Goal: Task Accomplishment & Management: Manage account settings

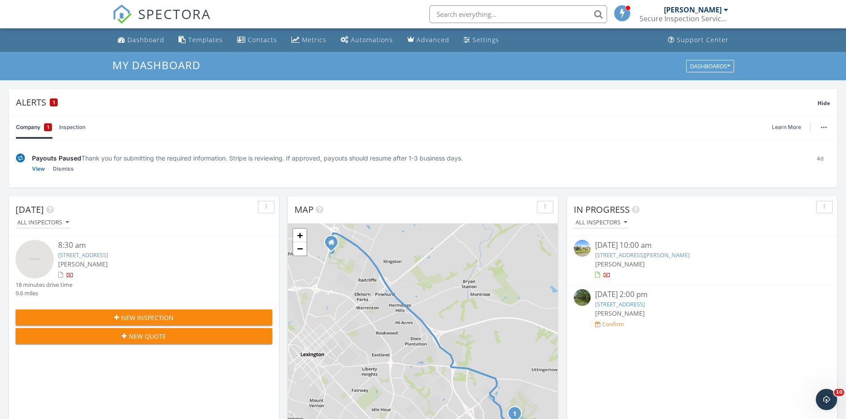
click at [645, 305] on link "406 Forest Dr, lawrenceburg, KY 40342" at bounding box center [620, 305] width 50 height 8
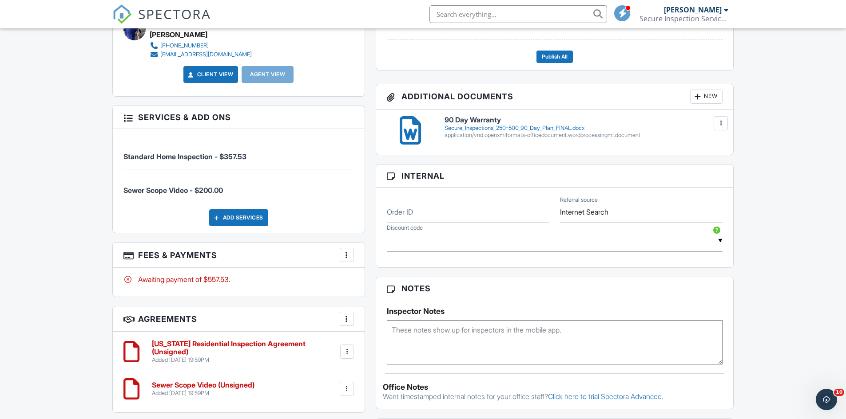
scroll to position [444, 0]
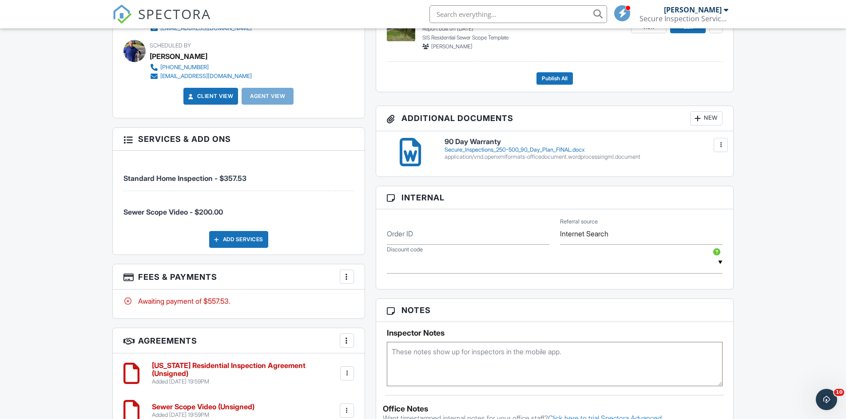
click at [161, 212] on span "Sewer Scope Video - $200.00" at bounding box center [172, 212] width 99 height 9
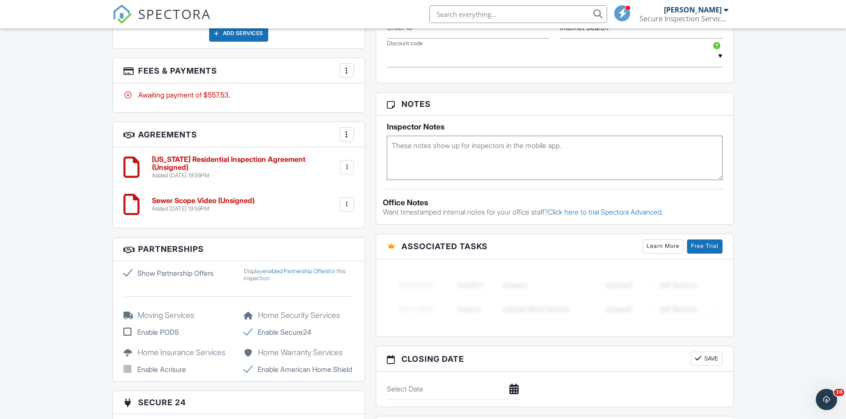
scroll to position [666, 0]
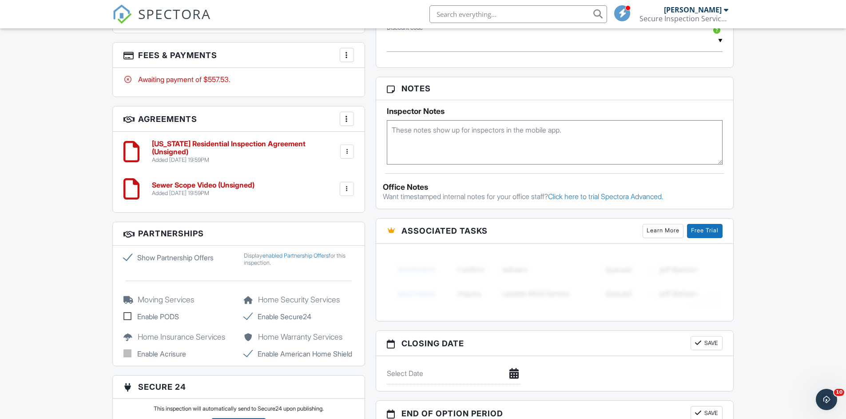
click at [346, 189] on div at bounding box center [346, 189] width 9 height 9
click at [319, 257] on li "Delete" at bounding box center [323, 258] width 51 height 22
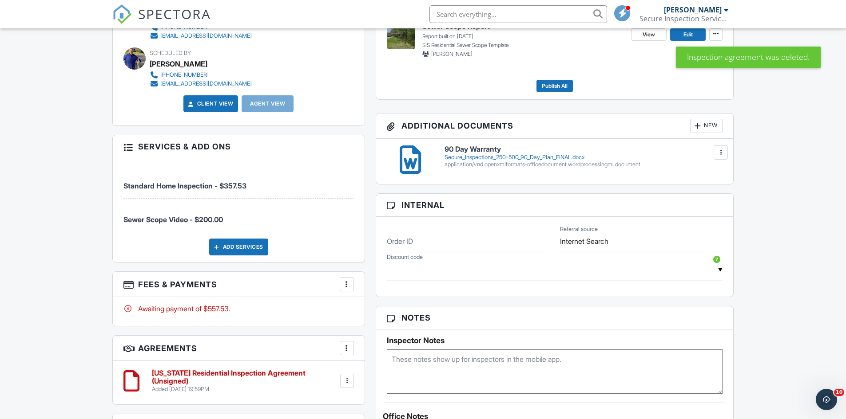
scroll to position [444, 0]
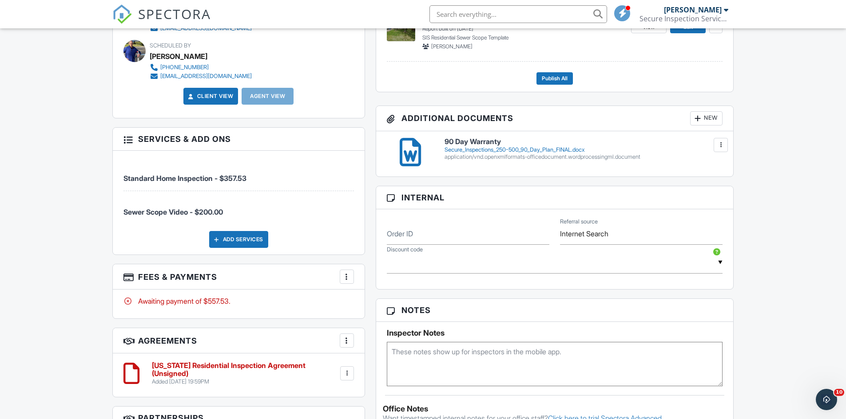
click at [130, 141] on div at bounding box center [127, 139] width 9 height 9
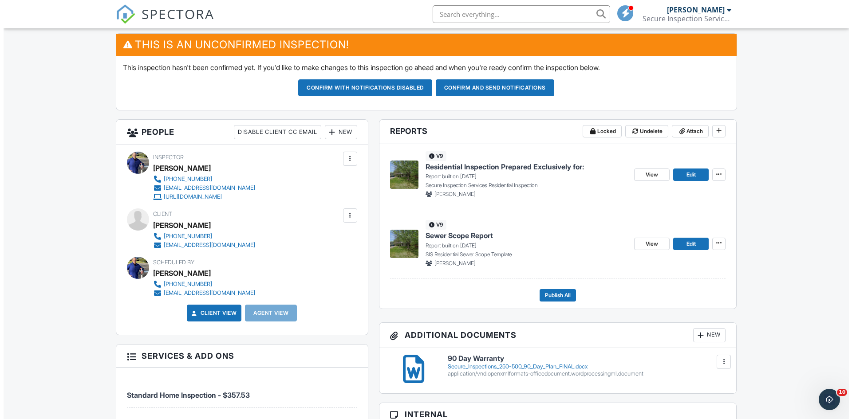
scroll to position [178, 0]
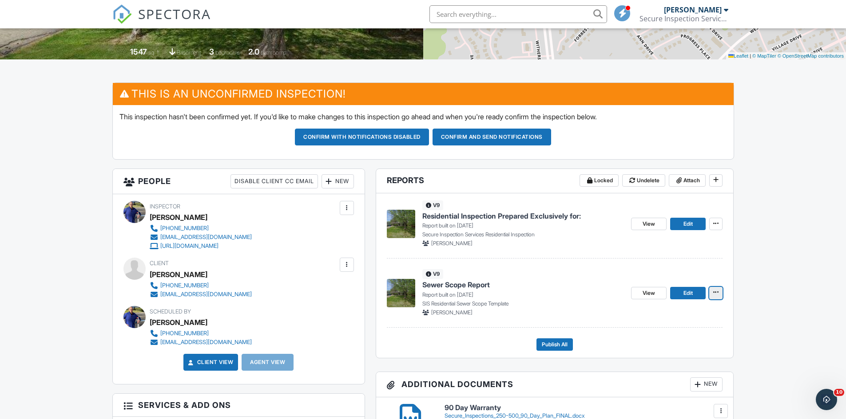
click at [716, 293] on icon at bounding box center [715, 292] width 5 height 6
click at [653, 356] on input "Delete Report" at bounding box center [671, 359] width 91 height 20
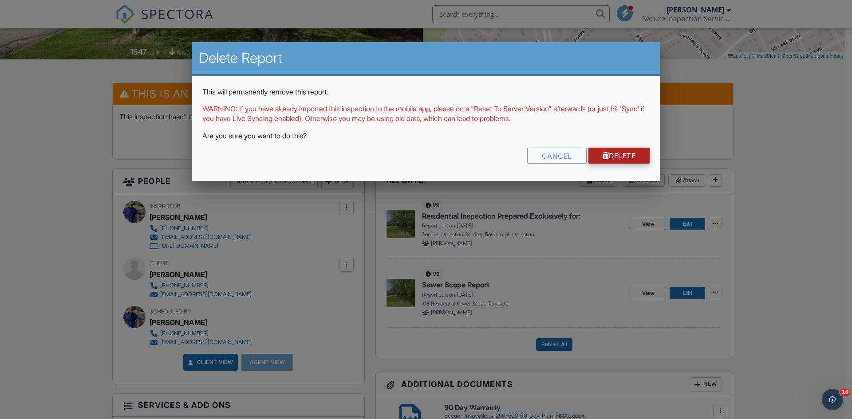
click at [621, 156] on link "Delete" at bounding box center [620, 156] width 62 height 16
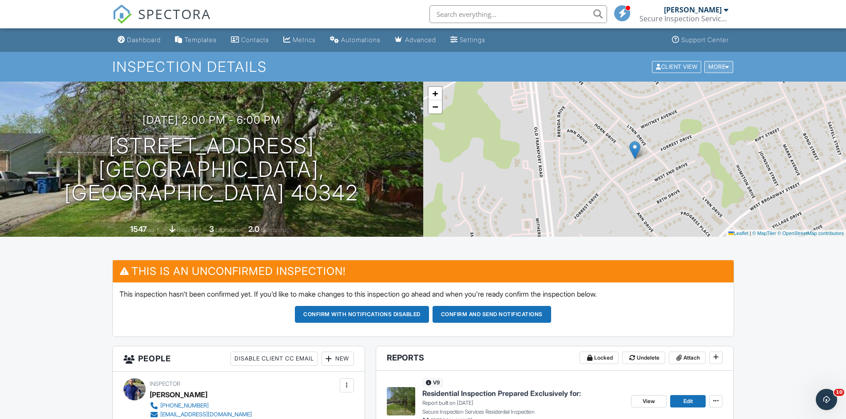
click at [709, 67] on div "More" at bounding box center [718, 67] width 29 height 12
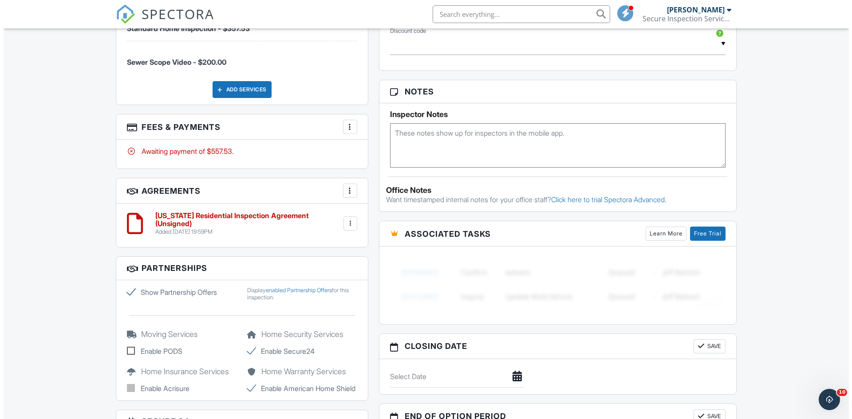
scroll to position [621, 0]
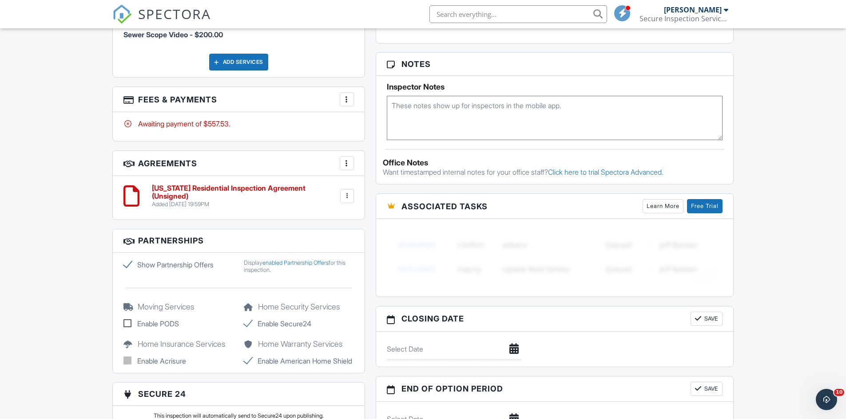
click at [345, 99] on div at bounding box center [346, 99] width 9 height 9
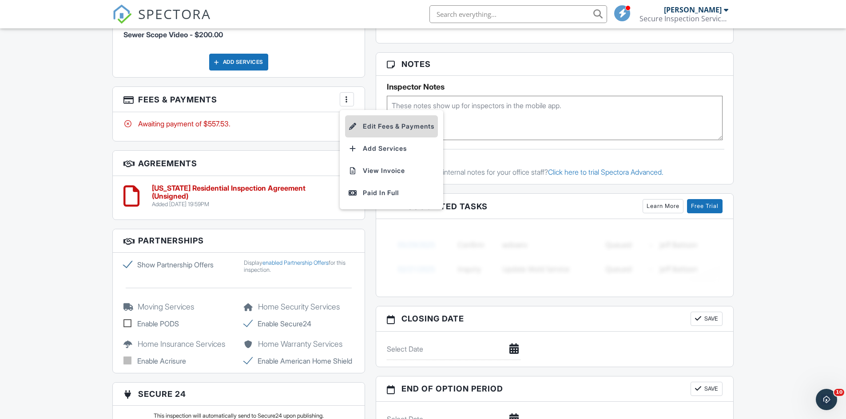
click at [376, 125] on li "Edit Fees & Payments" at bounding box center [391, 126] width 93 height 22
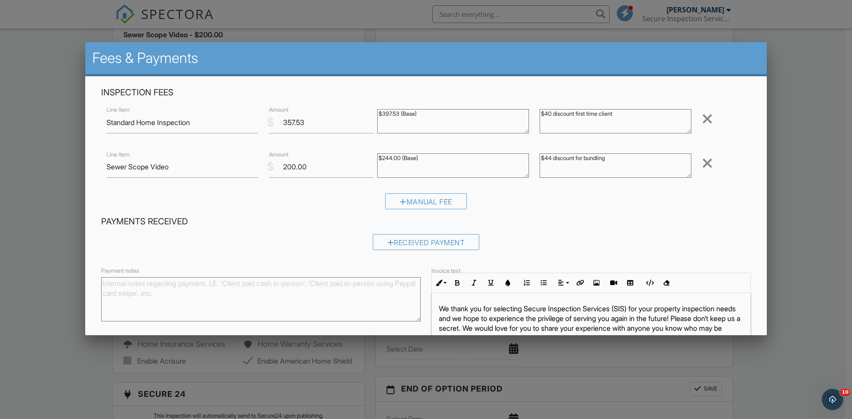
click at [702, 164] on div at bounding box center [707, 163] width 11 height 14
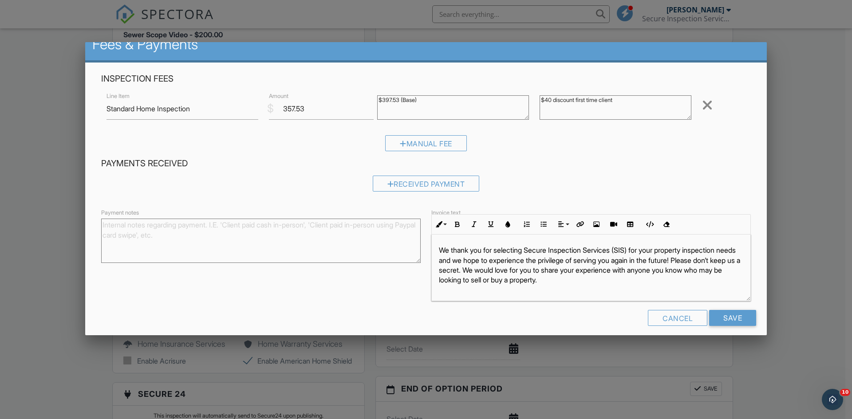
scroll to position [22, 0]
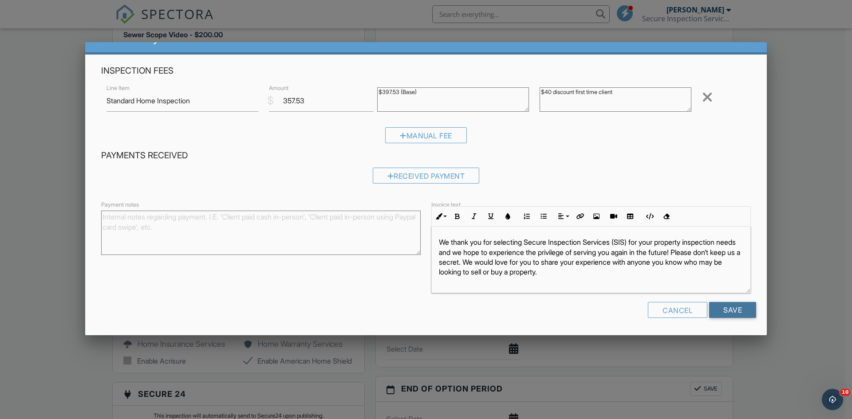
drag, startPoint x: 729, startPoint y: 308, endPoint x: 802, endPoint y: 151, distance: 172.8
drag, startPoint x: 511, startPoint y: 252, endPoint x: 602, endPoint y: 253, distance: 91.0
click at [602, 253] on p "We thank you for selecting Secure Inspection Services (SIS) for your property i…" at bounding box center [591, 257] width 305 height 40
drag, startPoint x: 525, startPoint y: 252, endPoint x: 536, endPoint y: 253, distance: 11.2
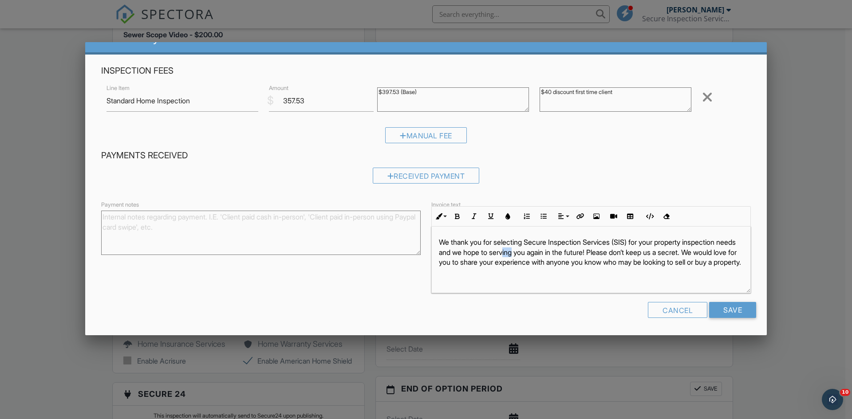
click at [536, 253] on p "We thank you for selecting Secure Inspection Services (SIS) for your property i…" at bounding box center [591, 252] width 305 height 30
click at [726, 311] on input "Save" at bounding box center [732, 310] width 47 height 16
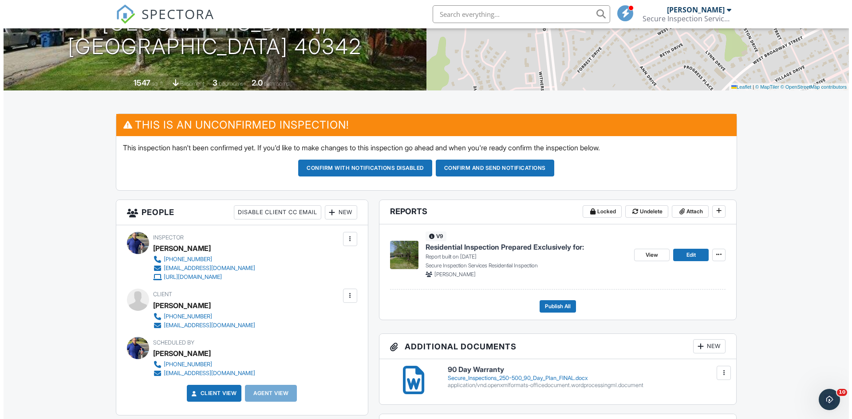
scroll to position [133, 0]
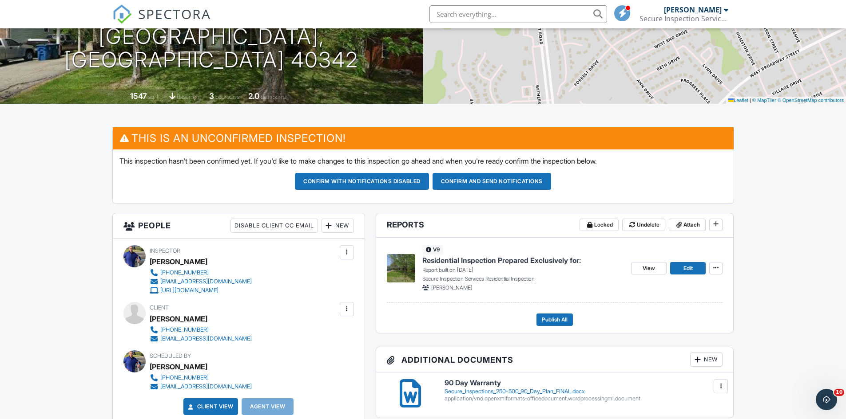
click at [333, 225] on div "New" at bounding box center [337, 226] width 32 height 14
click at [362, 274] on li "Client's Agent" at bounding box center [369, 275] width 87 height 22
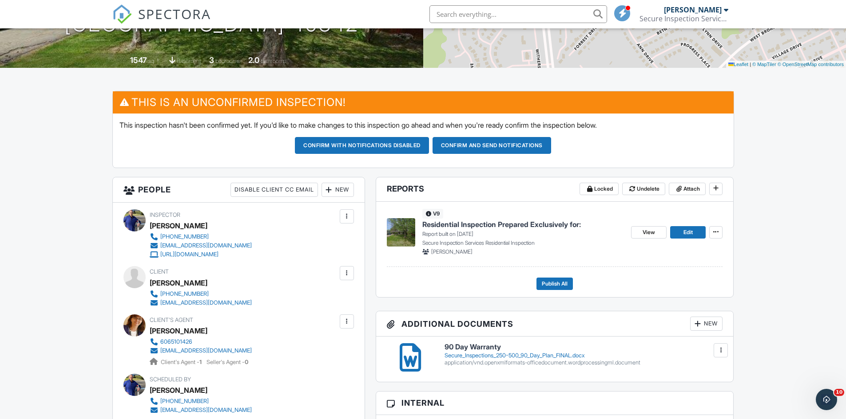
scroll to position [133, 0]
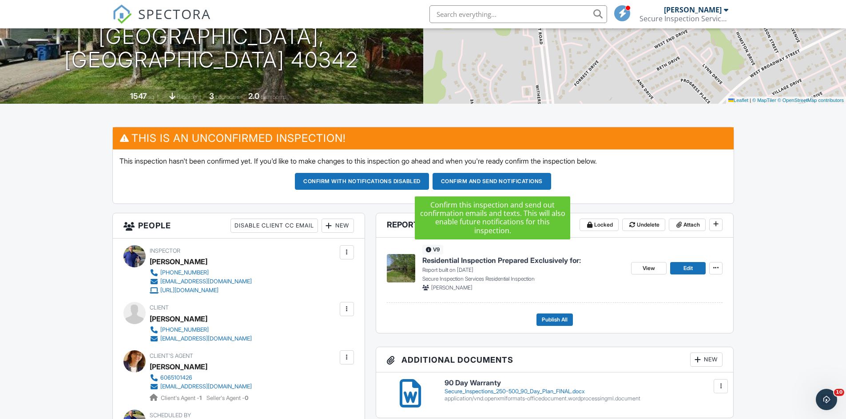
click at [520, 184] on button "Confirm and send notifications" at bounding box center [491, 181] width 119 height 17
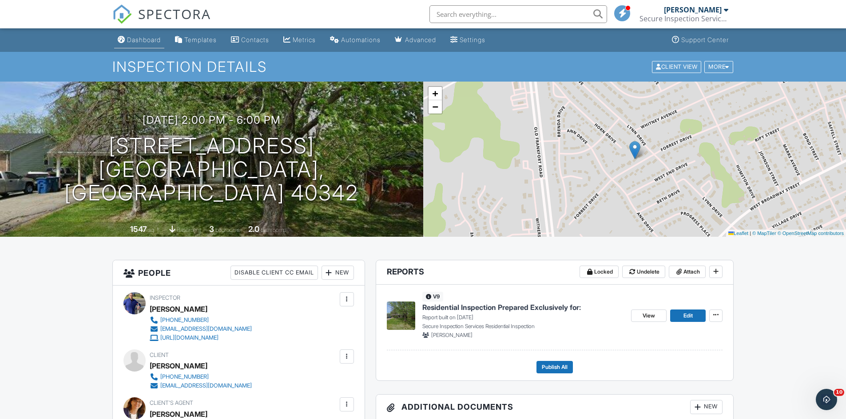
click at [149, 40] on div "Dashboard" at bounding box center [144, 40] width 34 height 8
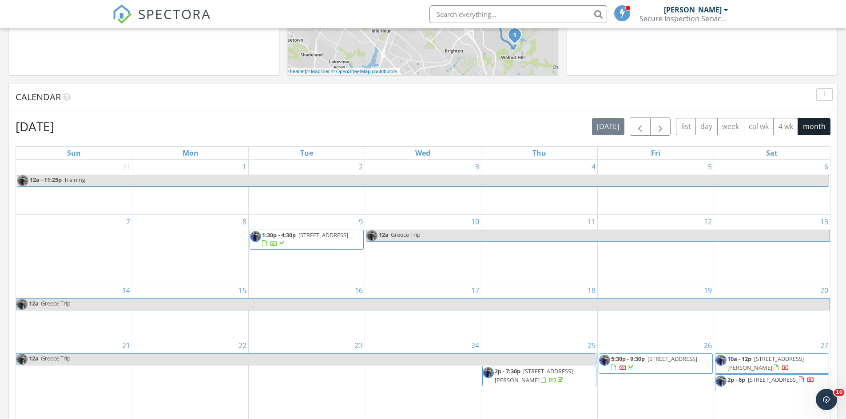
scroll to position [377, 0]
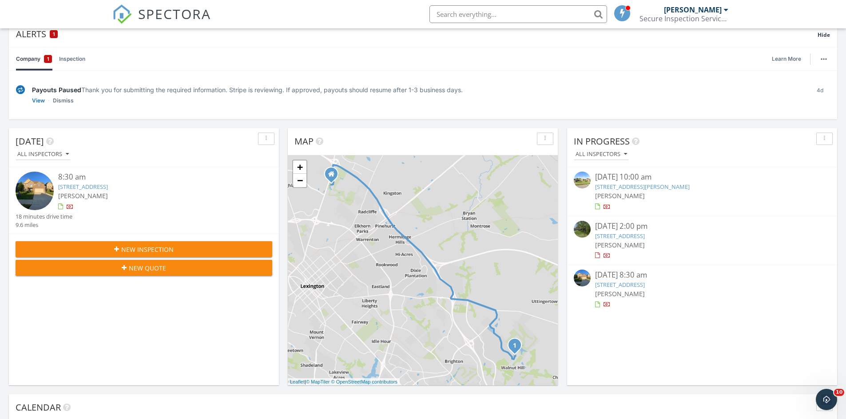
scroll to position [58, 0]
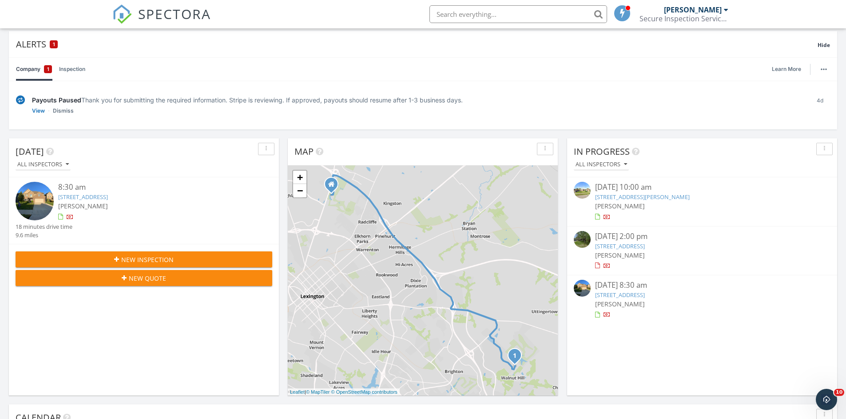
click at [631, 249] on link "406 Forest Dr, lawrenceburg, KY 40342" at bounding box center [620, 246] width 50 height 8
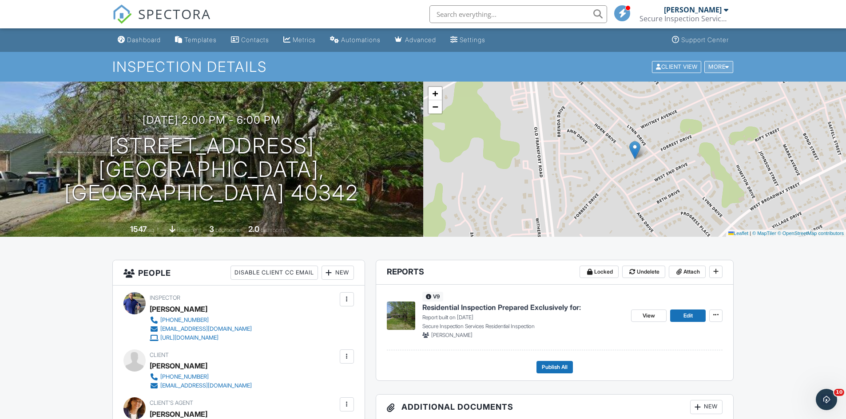
click at [724, 63] on div "More" at bounding box center [718, 67] width 29 height 12
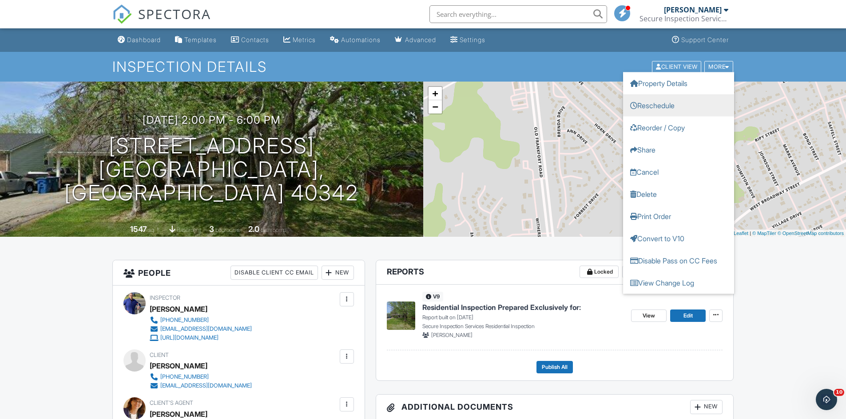
click at [664, 108] on link "Reschedule" at bounding box center [678, 105] width 111 height 22
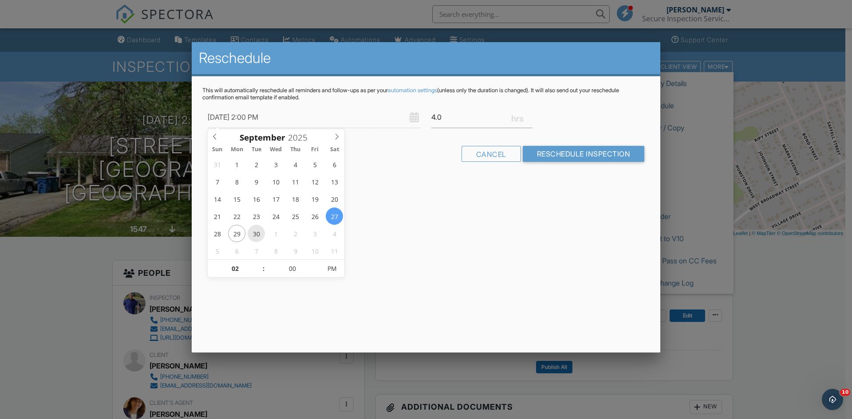
type input "09/30/2025 2:00 PM"
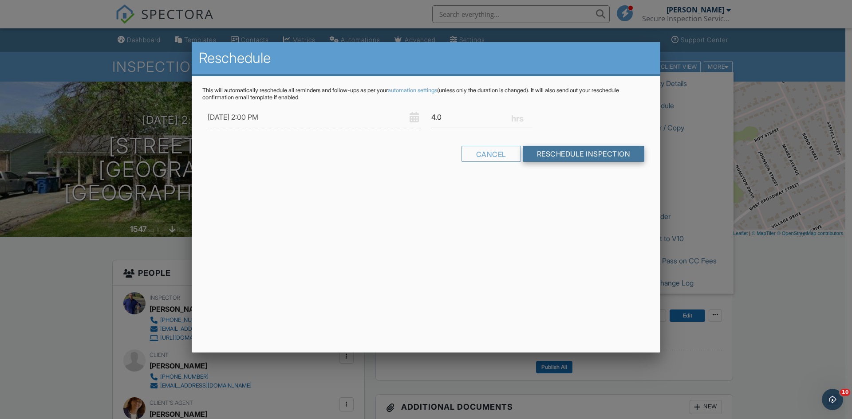
click at [579, 152] on input "Reschedule Inspection" at bounding box center [584, 154] width 122 height 16
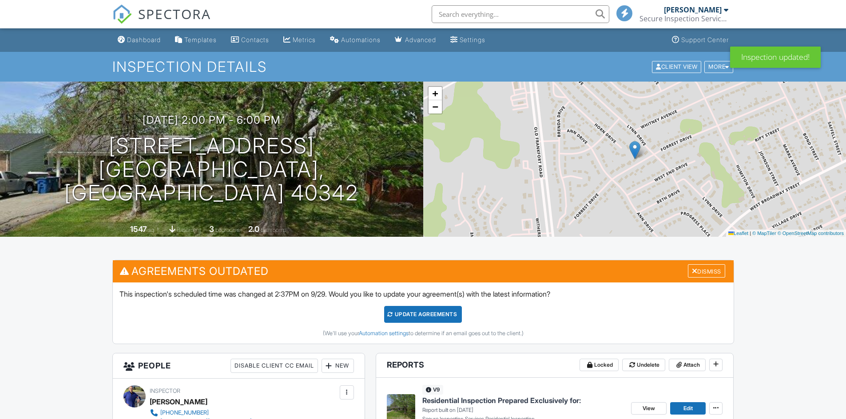
click at [412, 313] on div "Update Agreements" at bounding box center [423, 314] width 78 height 17
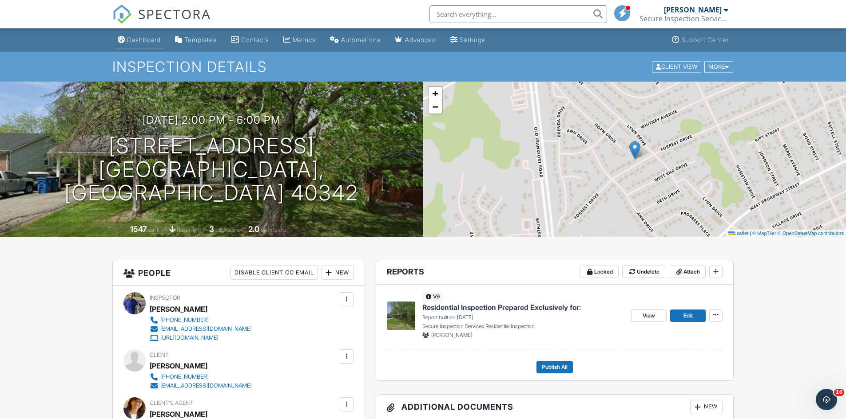
click at [138, 38] on div "Dashboard" at bounding box center [144, 40] width 34 height 8
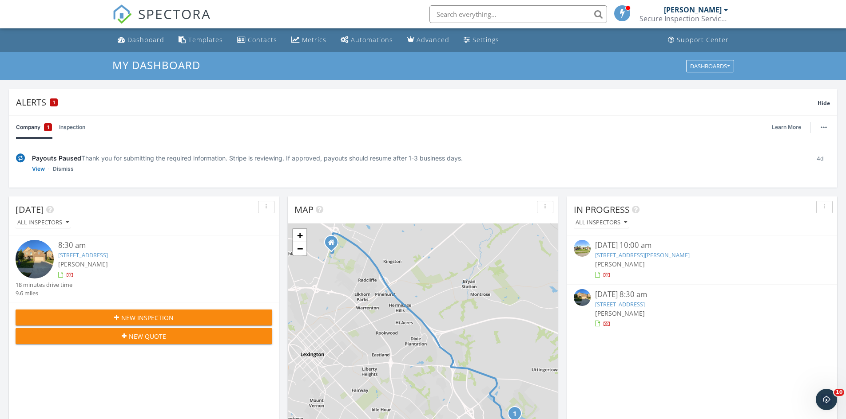
click at [137, 317] on span "New Inspection" at bounding box center [147, 317] width 52 height 9
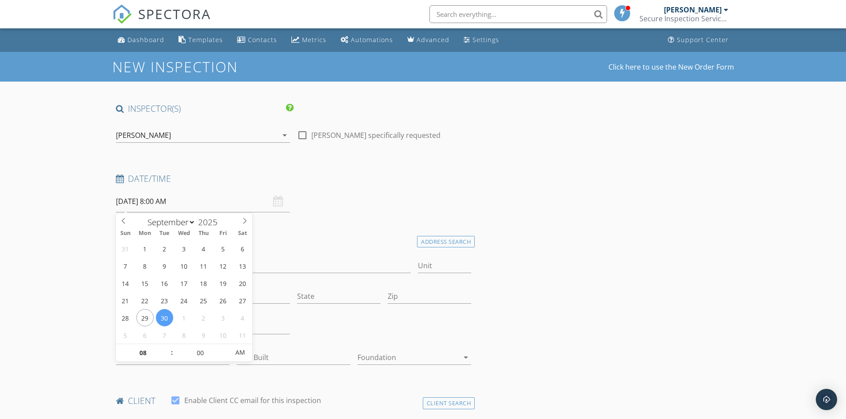
click at [172, 202] on input "09/30/2025 8:00 AM" at bounding box center [203, 202] width 174 height 22
select select "9"
type input "10/01/2025 8:00 AM"
type input "09"
type input "10/01/2025 9:00 AM"
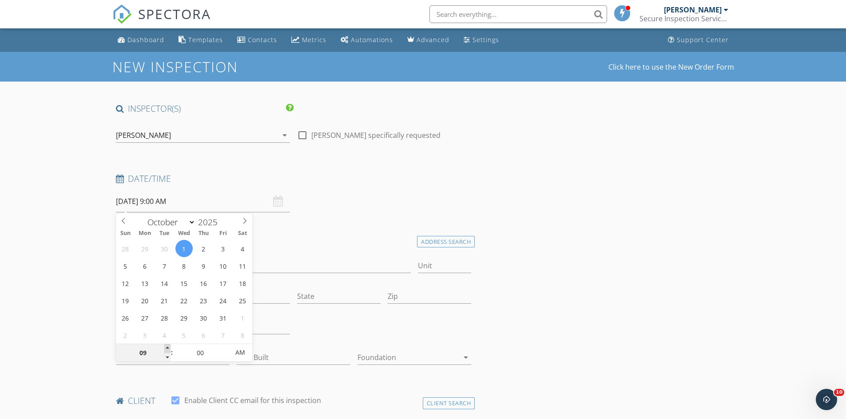
click at [167, 346] on span at bounding box center [167, 348] width 6 height 9
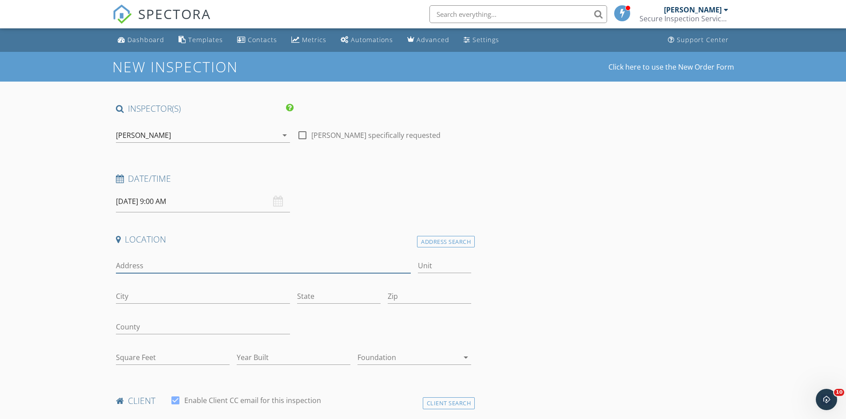
click at [136, 269] on input "Address" at bounding box center [263, 266] width 295 height 15
type input "[STREET_ADDRESS]"
click at [145, 296] on input "City" at bounding box center [203, 296] width 174 height 15
type input "[GEOGRAPHIC_DATA]"
click at [311, 297] on input "State" at bounding box center [338, 296] width 83 height 15
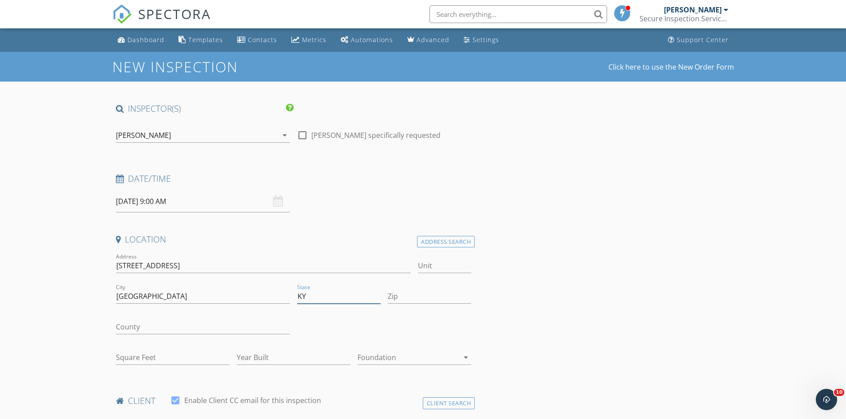
type input "KY"
click at [419, 294] on input "Zip" at bounding box center [429, 296] width 83 height 15
click at [401, 296] on input "Zip" at bounding box center [429, 296] width 83 height 15
type input "40517"
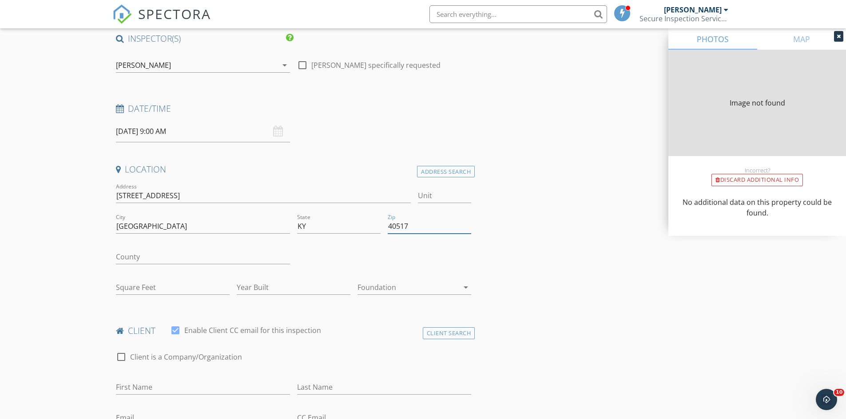
scroll to position [89, 0]
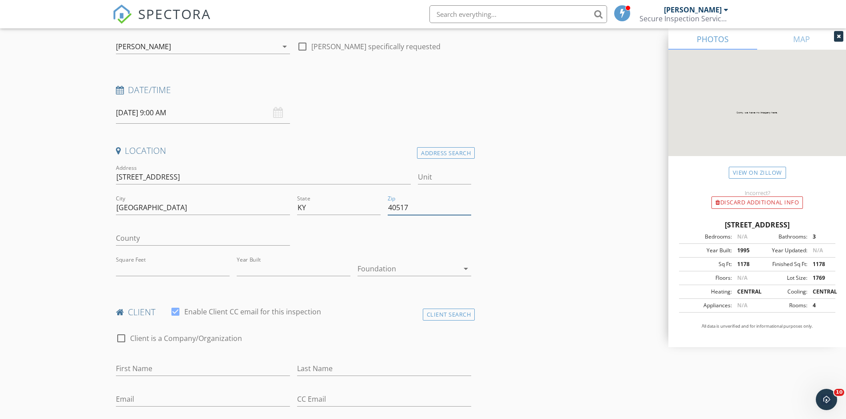
type input "1178"
type input "1995"
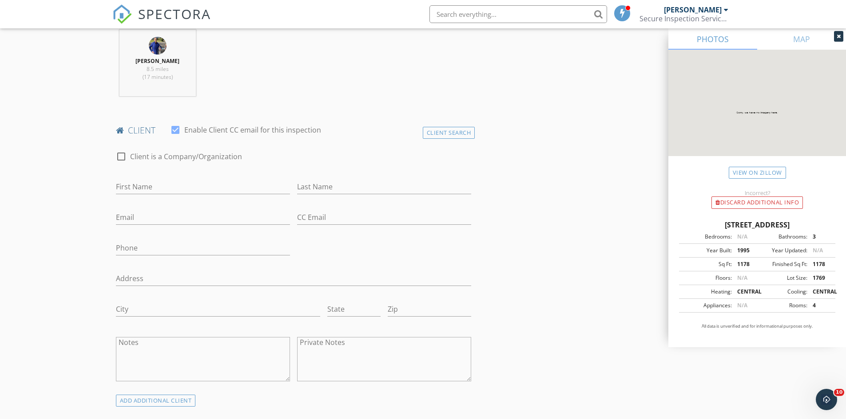
scroll to position [355, 0]
type input "40517"
click at [167, 186] on input "First Name" at bounding box center [203, 183] width 174 height 15
type input "Charlie"
click at [358, 182] on input "Last Name" at bounding box center [384, 183] width 174 height 15
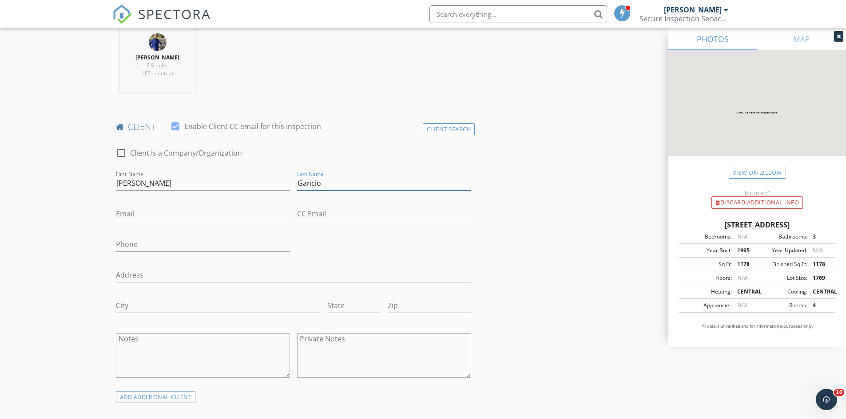
type input "Gancio"
click at [151, 214] on input "Email" at bounding box center [203, 214] width 174 height 15
type input "charlesgancio@aol.com"
click at [161, 243] on input "Phone" at bounding box center [203, 244] width 174 height 15
type input "859-327-7288"
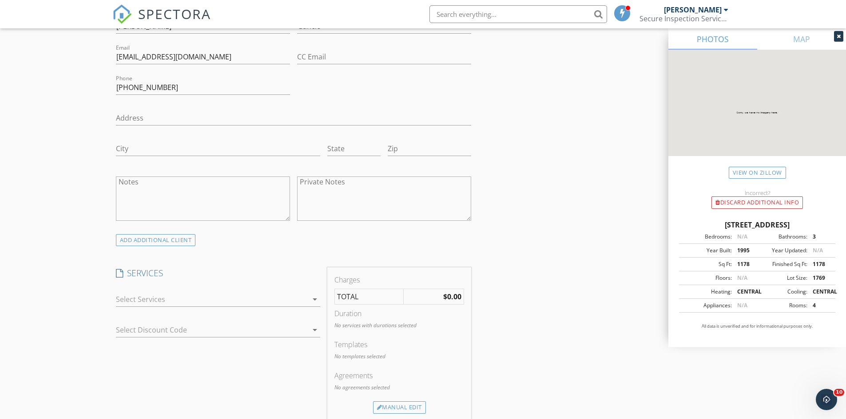
scroll to position [533, 0]
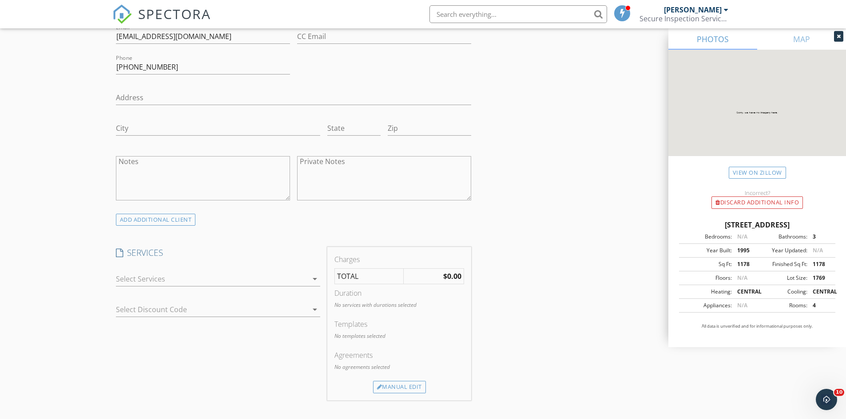
click at [313, 281] on icon "arrow_drop_down" at bounding box center [314, 279] width 11 height 11
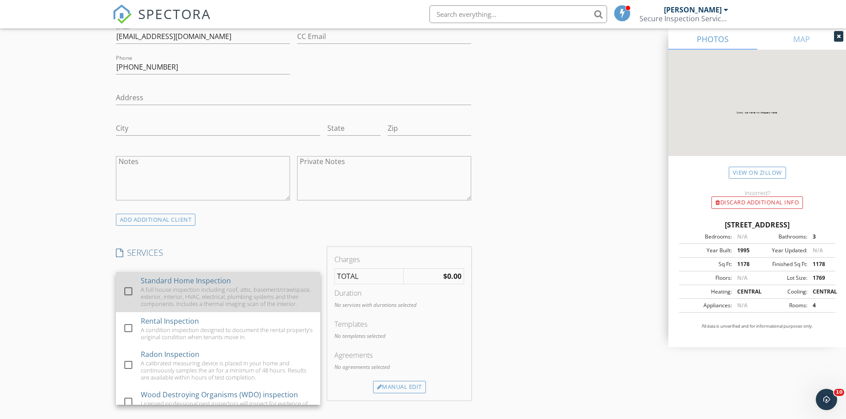
click at [125, 295] on div at bounding box center [128, 291] width 15 height 15
checkbox input "false"
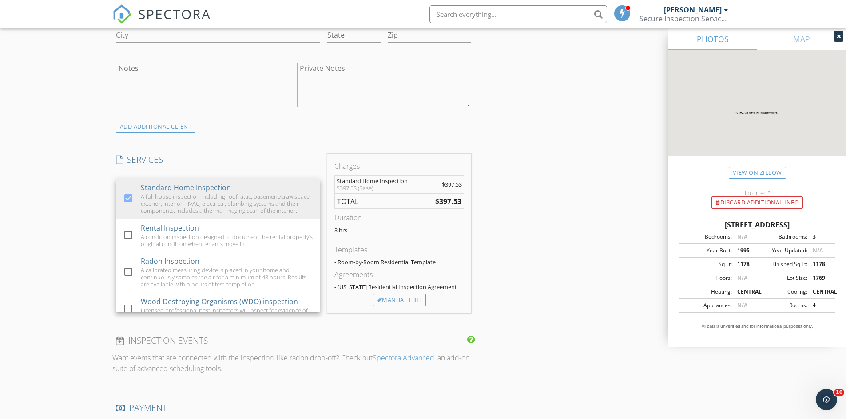
scroll to position [666, 0]
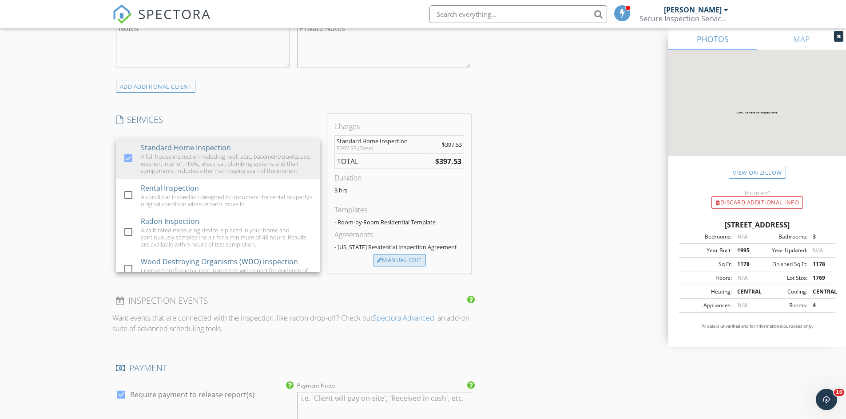
click at [399, 260] on div "Manual Edit" at bounding box center [399, 260] width 53 height 12
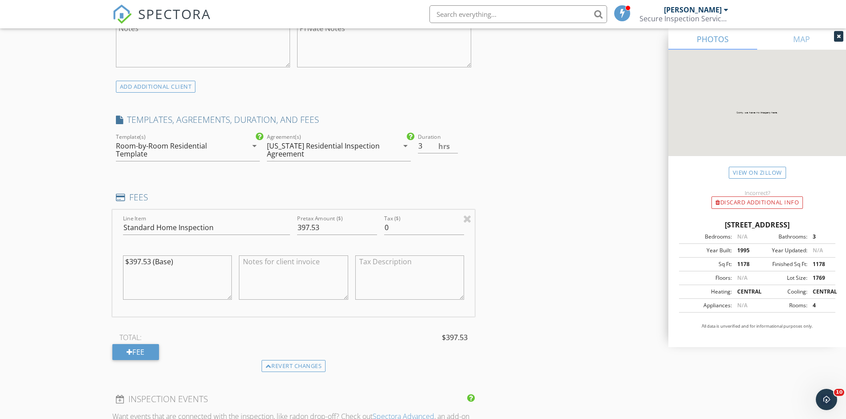
click at [253, 268] on textarea at bounding box center [293, 278] width 109 height 44
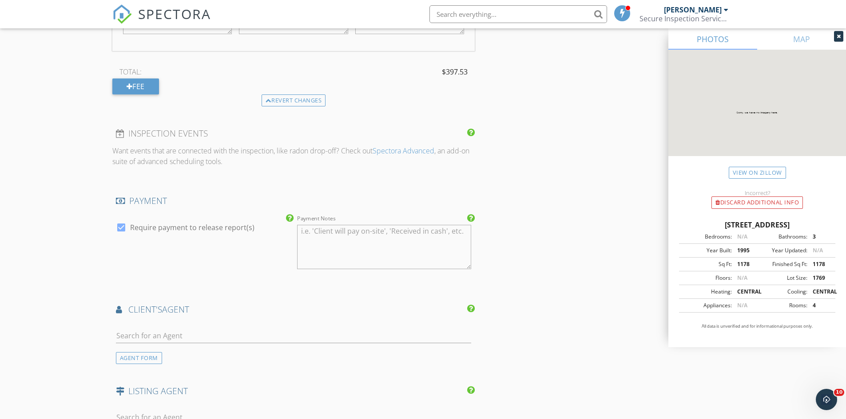
scroll to position [932, 0]
type textarea "$347.53"
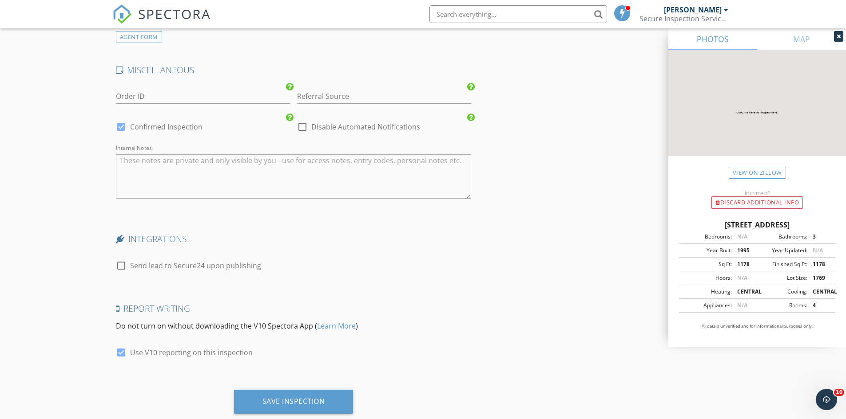
scroll to position [1357, 0]
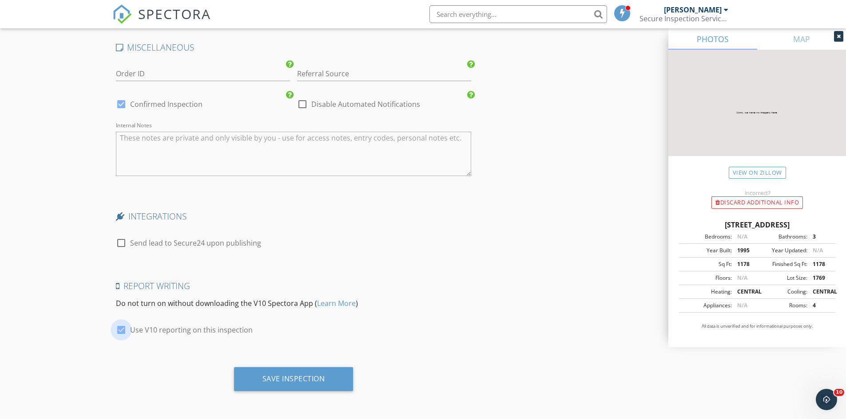
click at [123, 329] on div at bounding box center [121, 330] width 15 height 15
checkbox input "false"
click at [282, 381] on div "Save Inspection" at bounding box center [293, 379] width 63 height 9
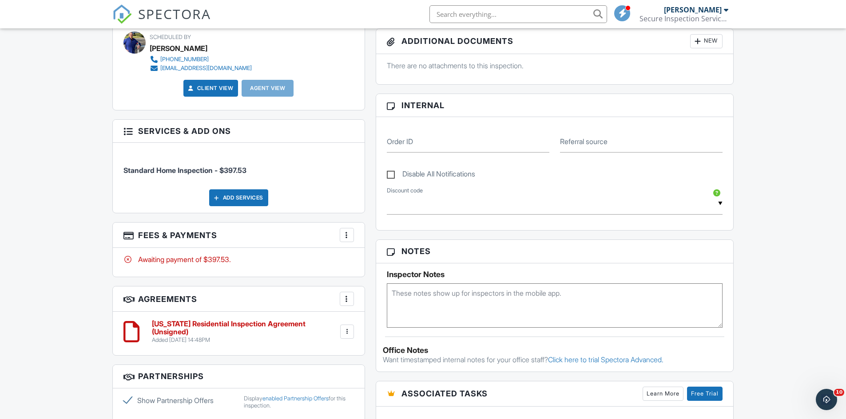
scroll to position [400, 0]
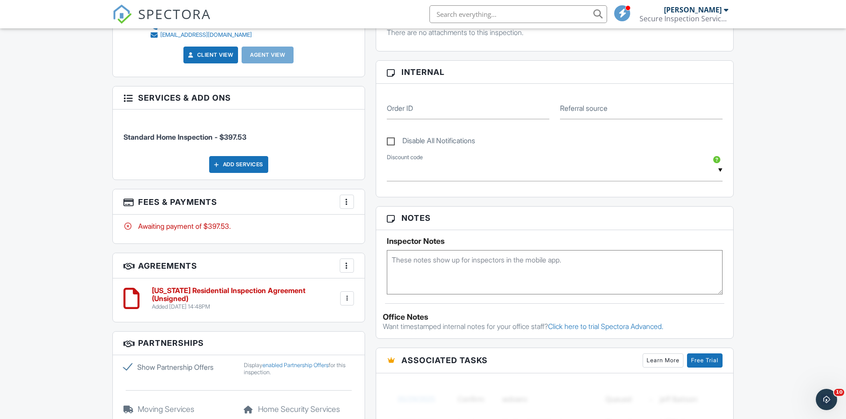
click at [346, 205] on div at bounding box center [346, 202] width 9 height 9
click at [86, 229] on div "Dashboard Templates Contacts Metrics Automations Advanced Settings Support Cent…" at bounding box center [423, 217] width 846 height 1176
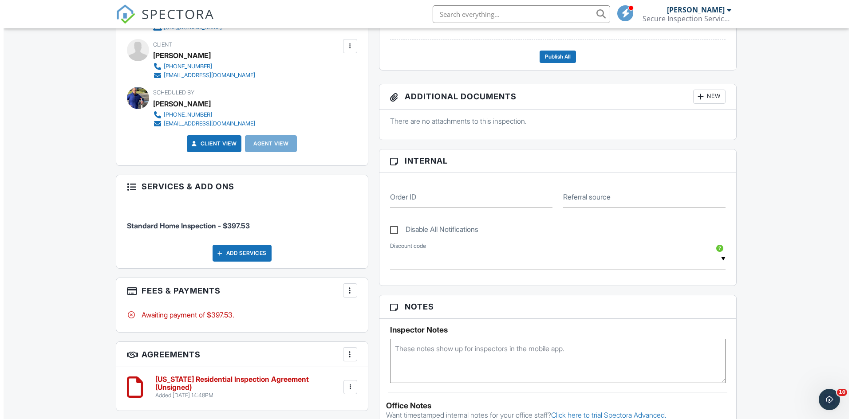
scroll to position [266, 0]
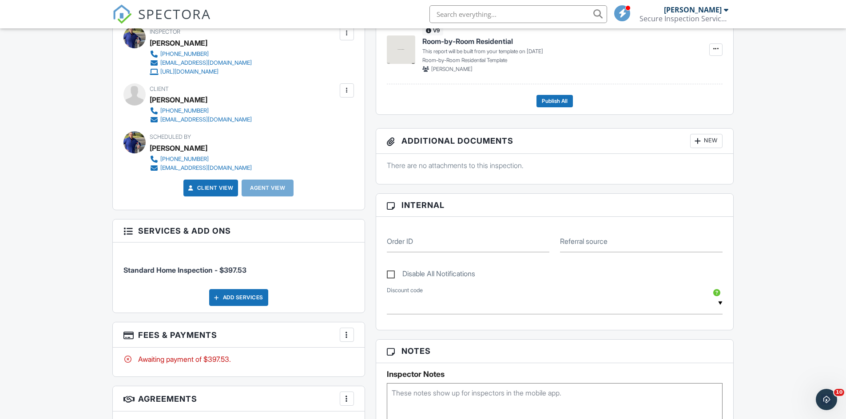
click at [244, 300] on div "Add Services" at bounding box center [238, 297] width 59 height 17
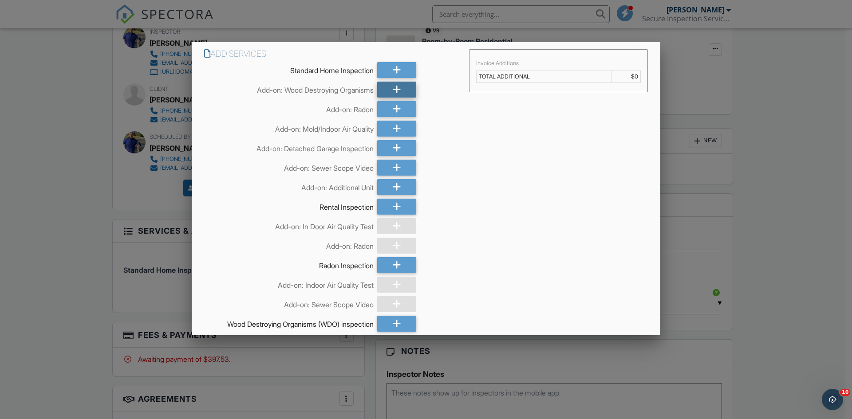
click at [396, 89] on icon at bounding box center [397, 90] width 8 height 16
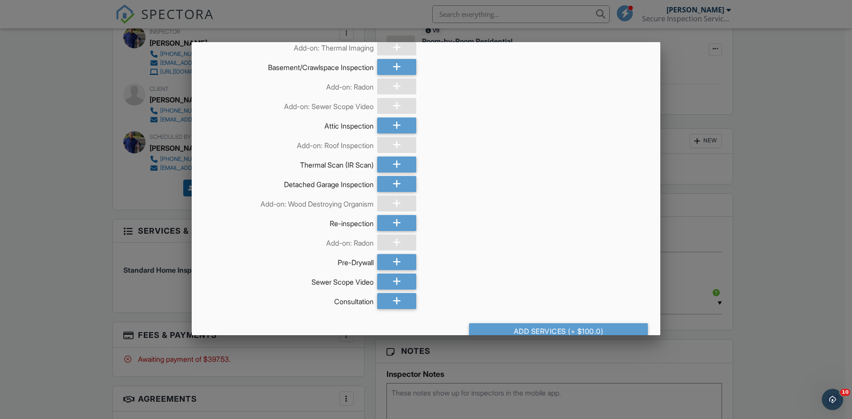
scroll to position [411, 0]
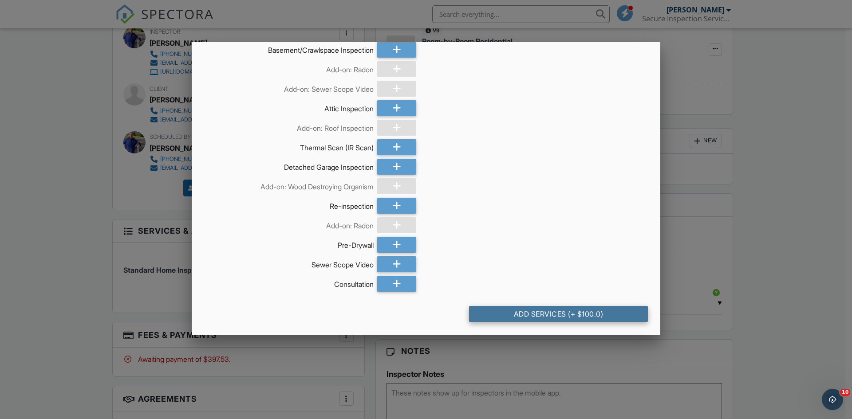
click at [538, 313] on div "Add Services (+ $100.0)" at bounding box center [558, 314] width 179 height 16
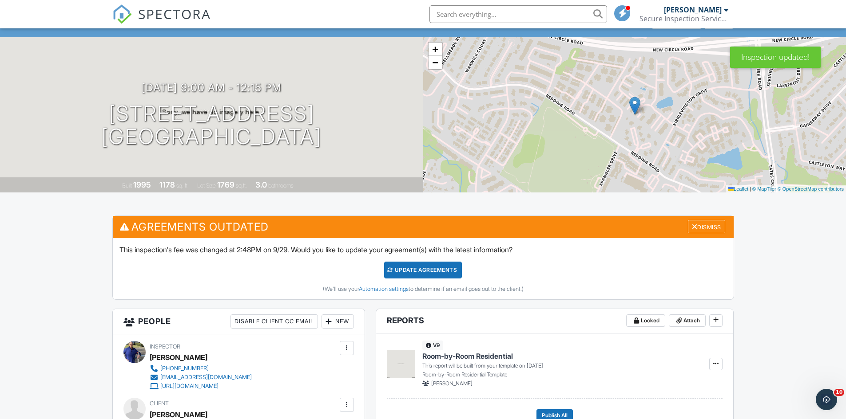
drag, startPoint x: 421, startPoint y: 271, endPoint x: 416, endPoint y: 270, distance: 4.6
click at [421, 273] on div "Update Agreements" at bounding box center [423, 270] width 78 height 17
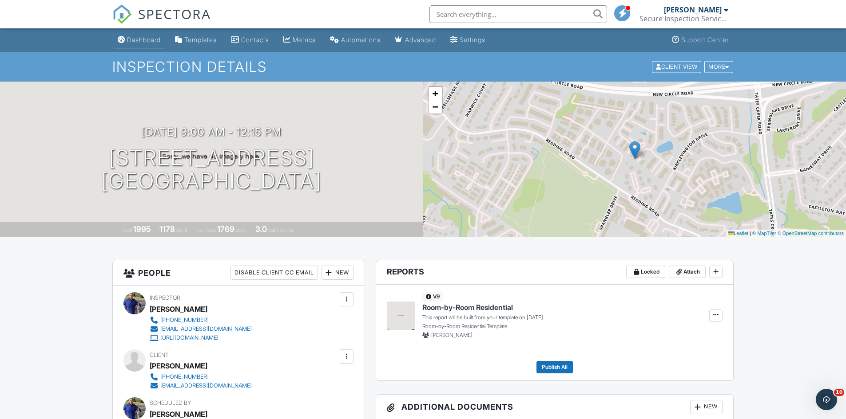
click at [145, 40] on div "Dashboard" at bounding box center [144, 40] width 34 height 8
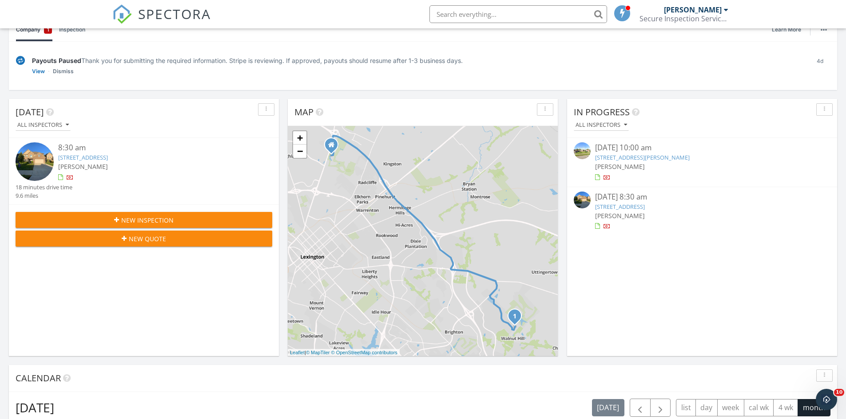
scroll to position [22, 0]
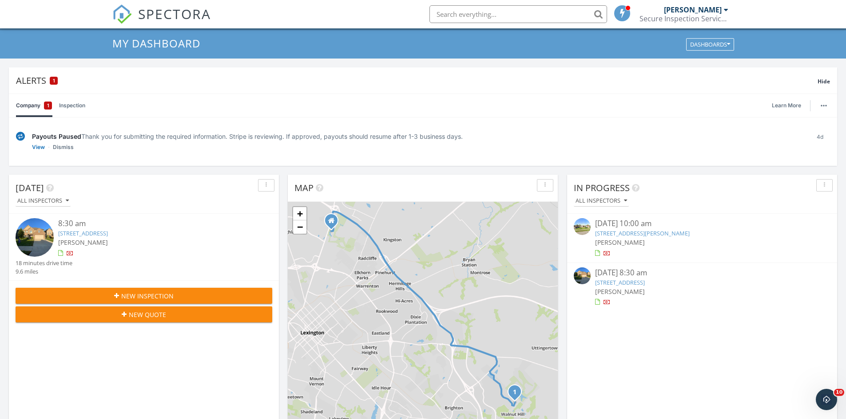
click at [619, 234] on link "[STREET_ADDRESS][PERSON_NAME]" at bounding box center [642, 233] width 95 height 8
